Goal: Information Seeking & Learning: Learn about a topic

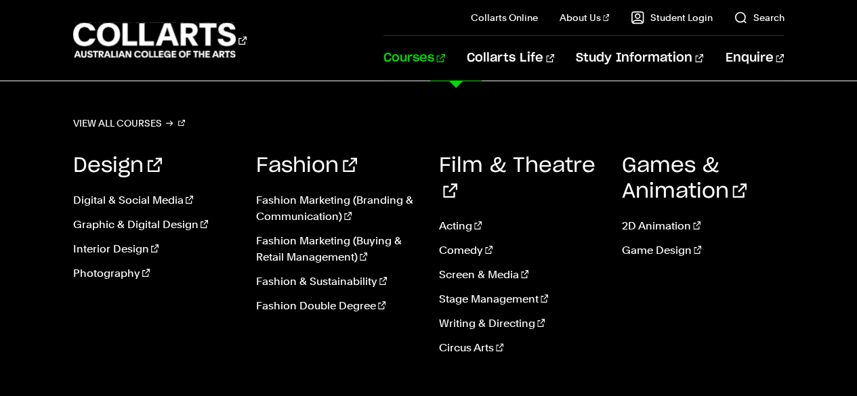
click at [339, 281] on link "Fashion & Sustainability" at bounding box center [337, 282] width 163 height 16
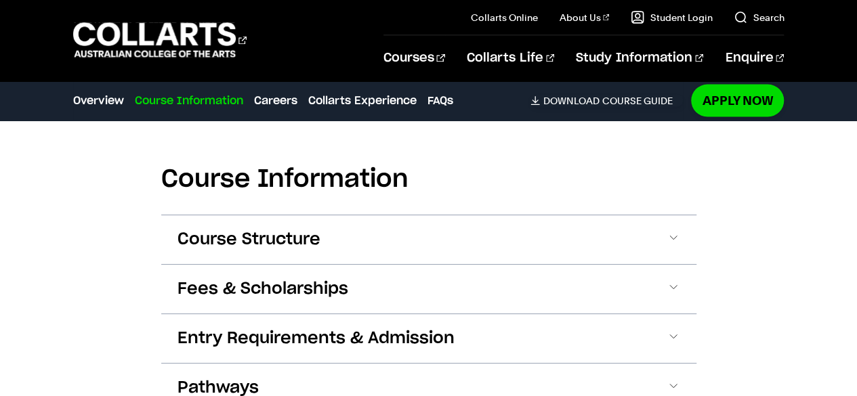
scroll to position [1332, 0]
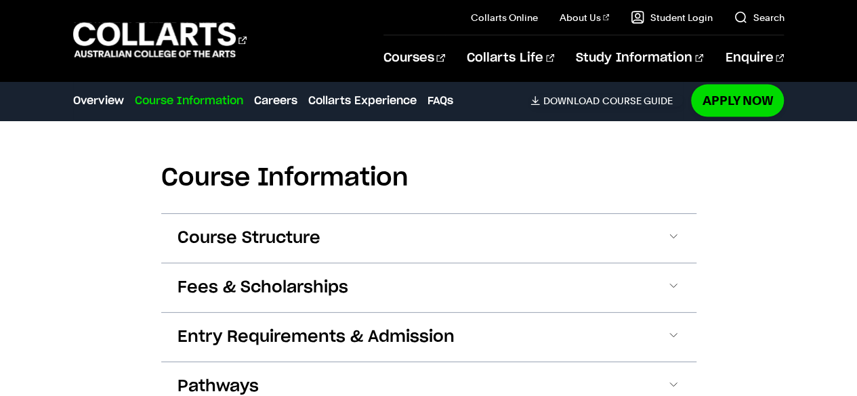
click at [624, 245] on button "Course Structure" at bounding box center [428, 238] width 535 height 49
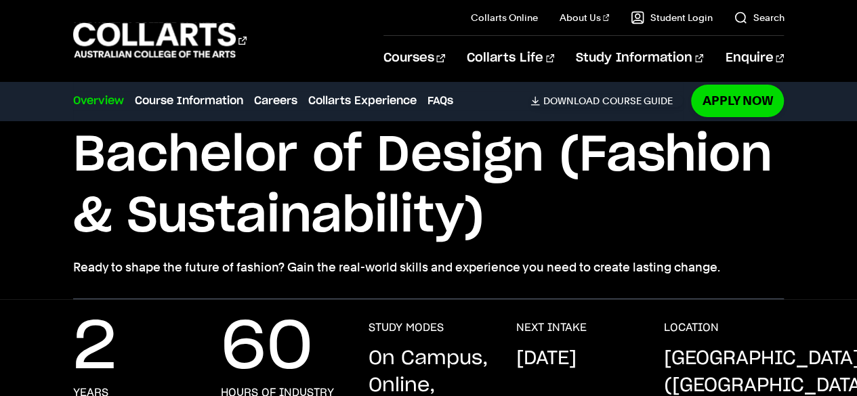
scroll to position [0, 0]
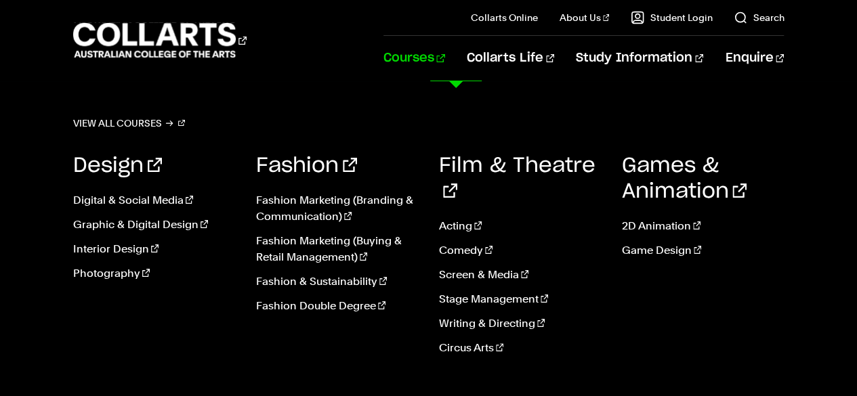
click at [343, 249] on link "Fashion Marketing (Buying & Retail Management)" at bounding box center [337, 249] width 163 height 33
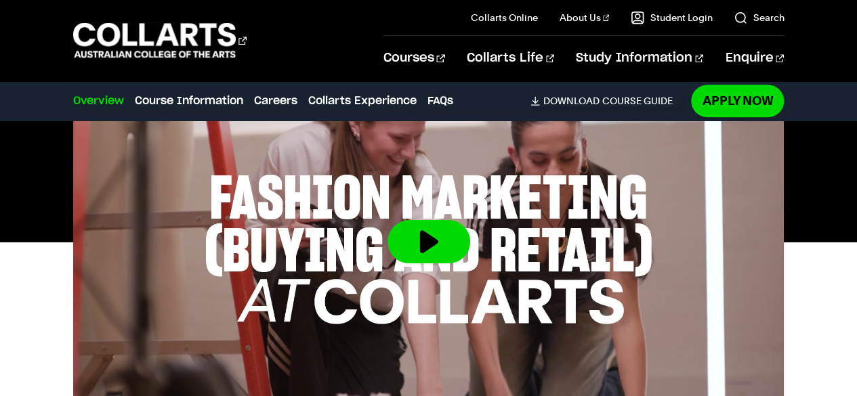
scroll to position [560, 0]
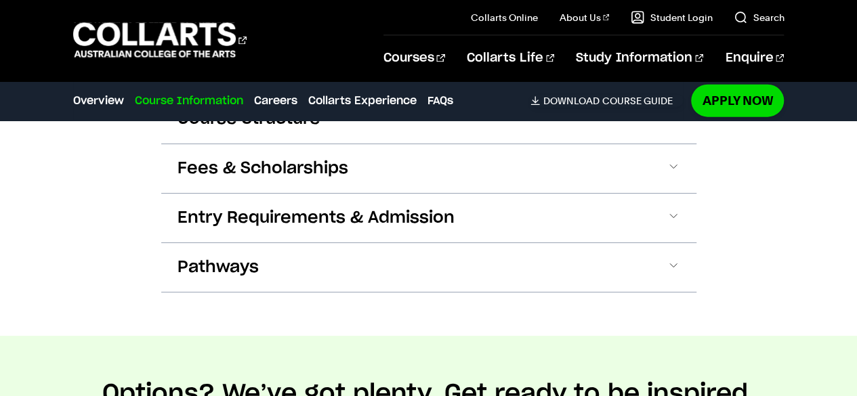
click at [415, 167] on button "Fees & Scholarships" at bounding box center [428, 168] width 535 height 49
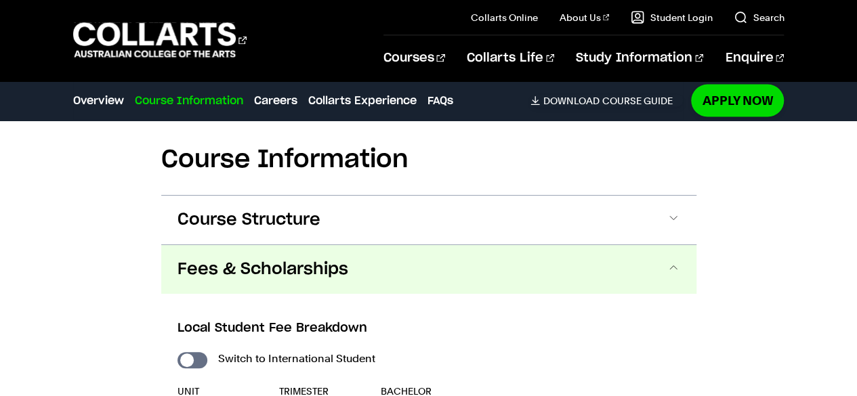
click at [416, 225] on button "Course Structure" at bounding box center [428, 220] width 535 height 49
